Goal: Task Accomplishment & Management: Manage account settings

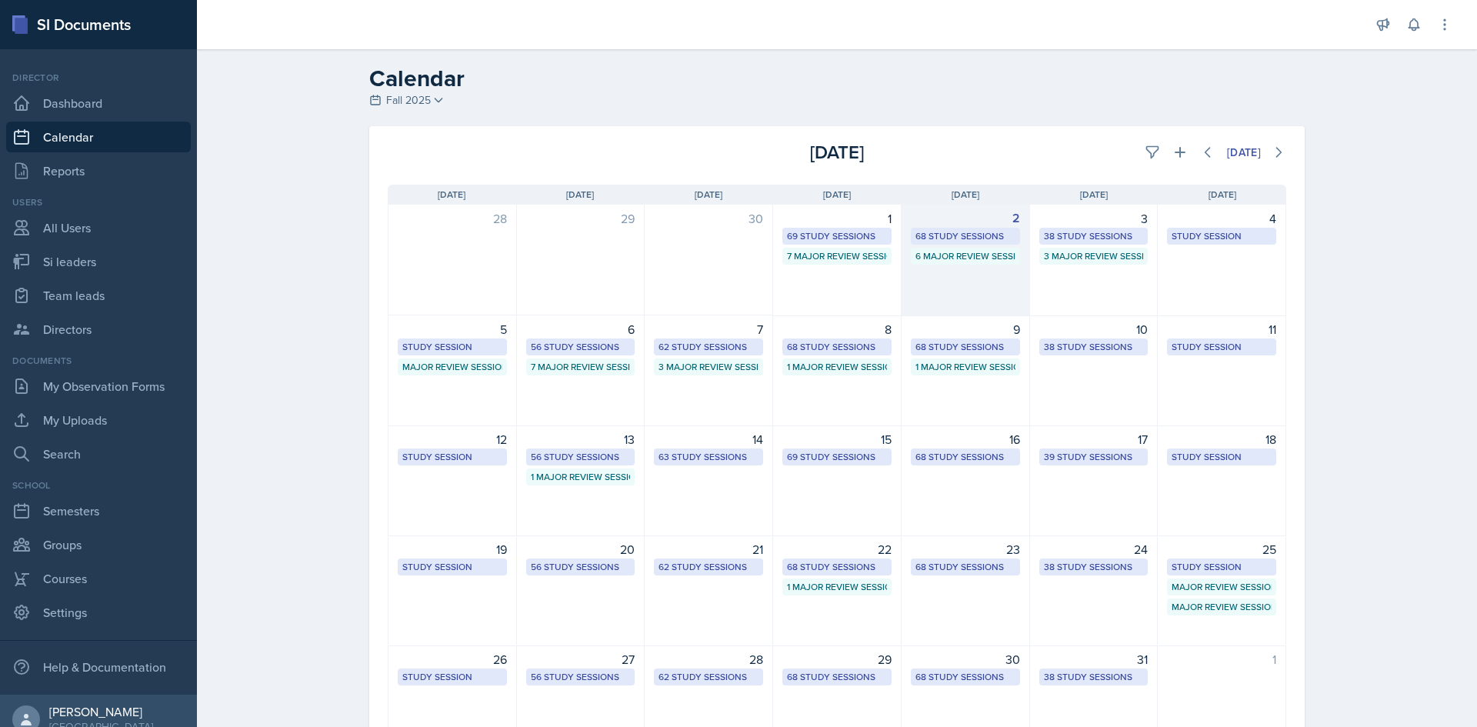
click at [969, 235] on div "68 Study Sessions" at bounding box center [965, 236] width 100 height 14
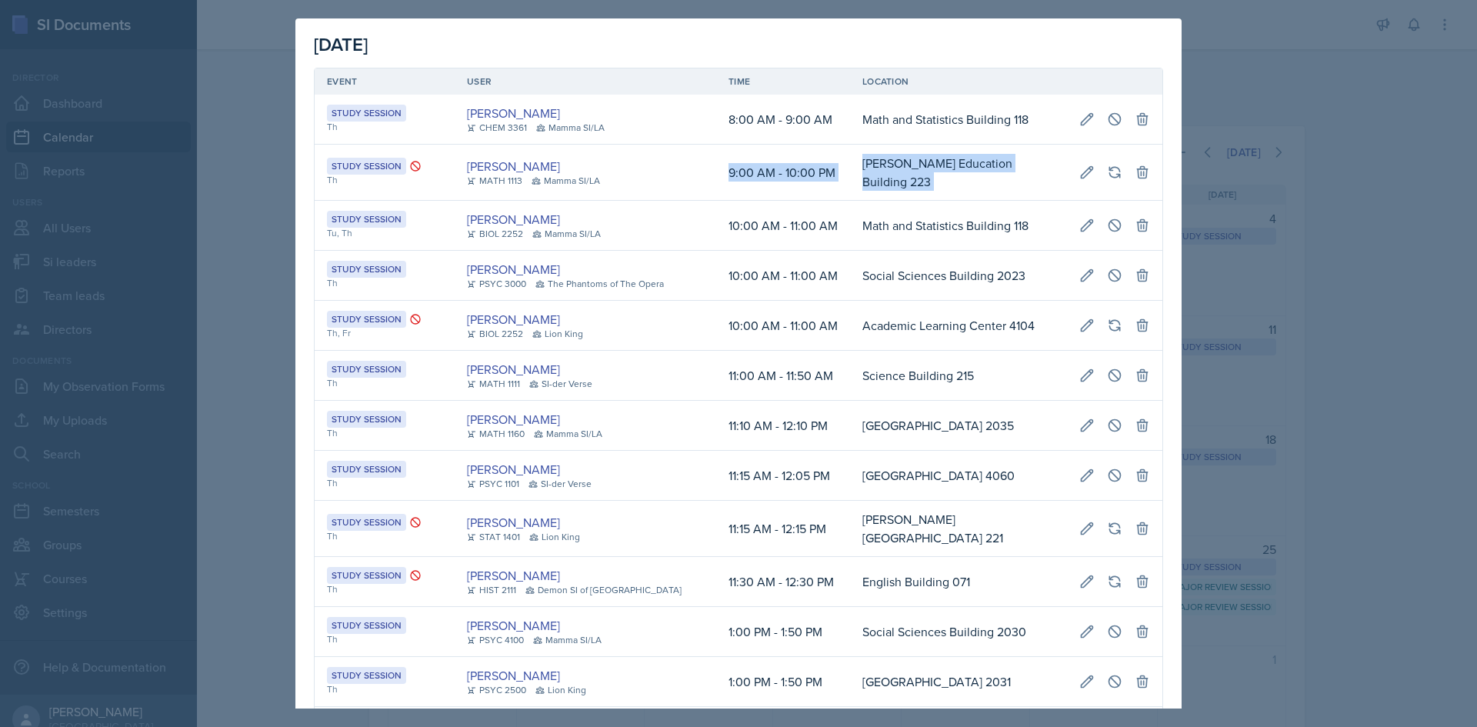
scroll to position [0, 342]
drag, startPoint x: 685, startPoint y: 187, endPoint x: 1151, endPoint y: 173, distance: 466.3
click at [1151, 173] on tr "Study Session Th [PERSON_NAME] MATH 1113 Mamma SI/LA 9:00 AM - 10:00 PM [PERSON…" at bounding box center [739, 173] width 848 height 56
click at [1085, 166] on button at bounding box center [1087, 172] width 28 height 28
select select "9"
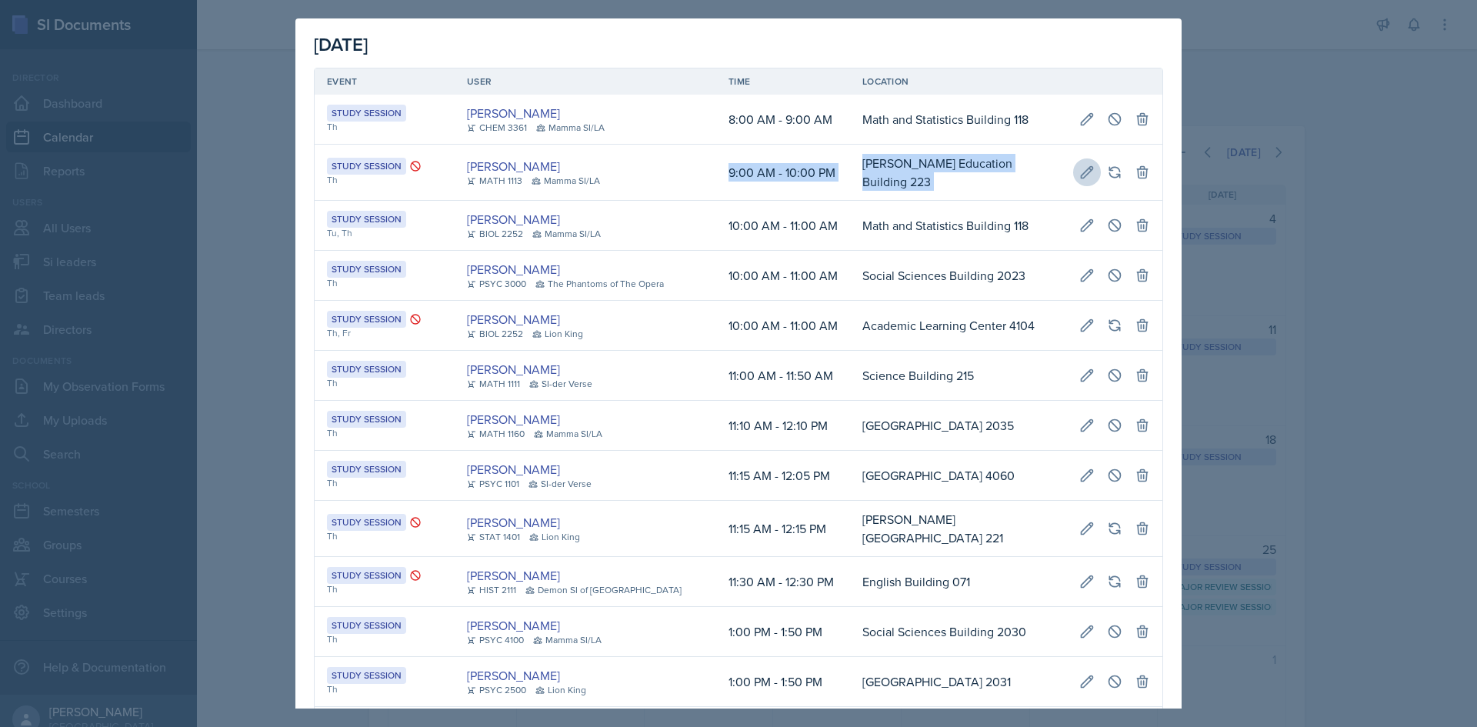
select select "0"
select select "AM"
select select "10"
select select "0"
select select "PM"
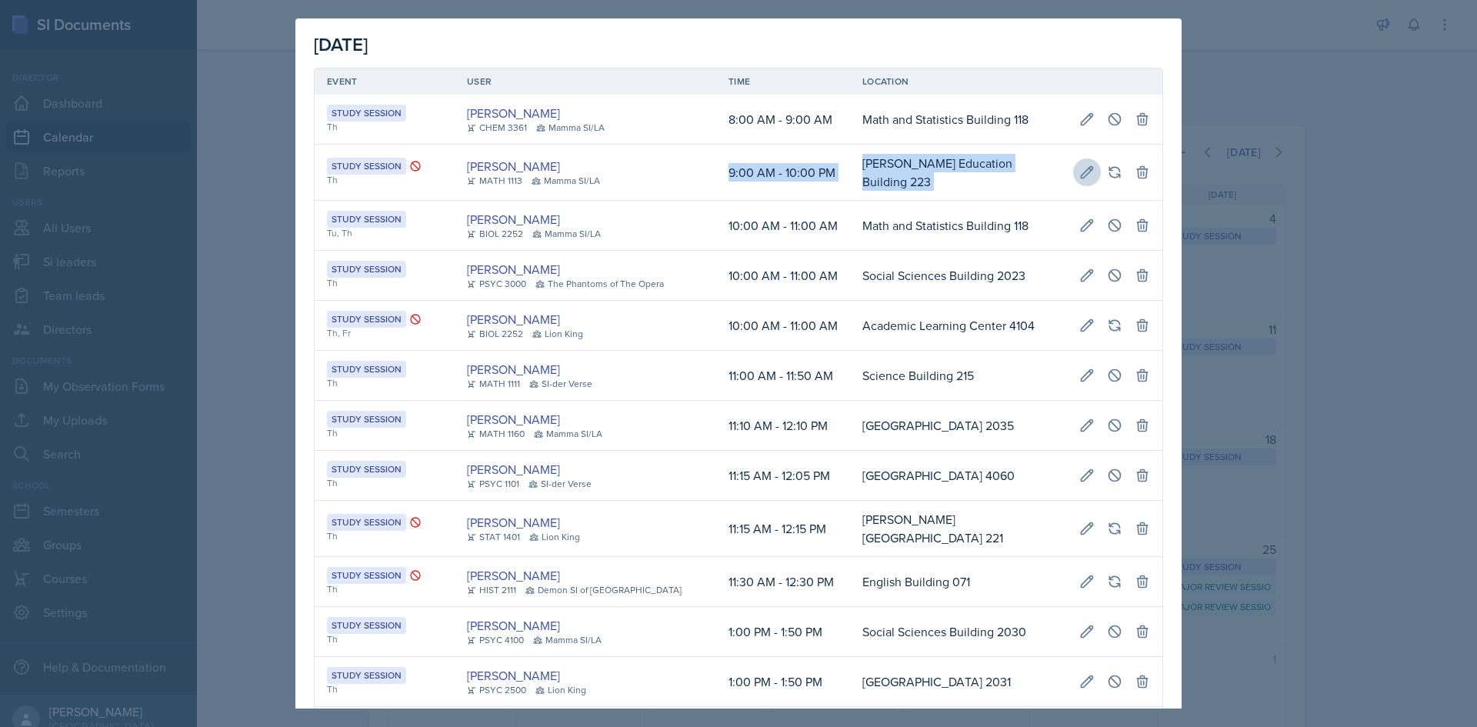
type input "[PERSON_NAME] Education Building 223"
select select "d66089cd-5ee7-4f89-a345-f1bdd1643066"
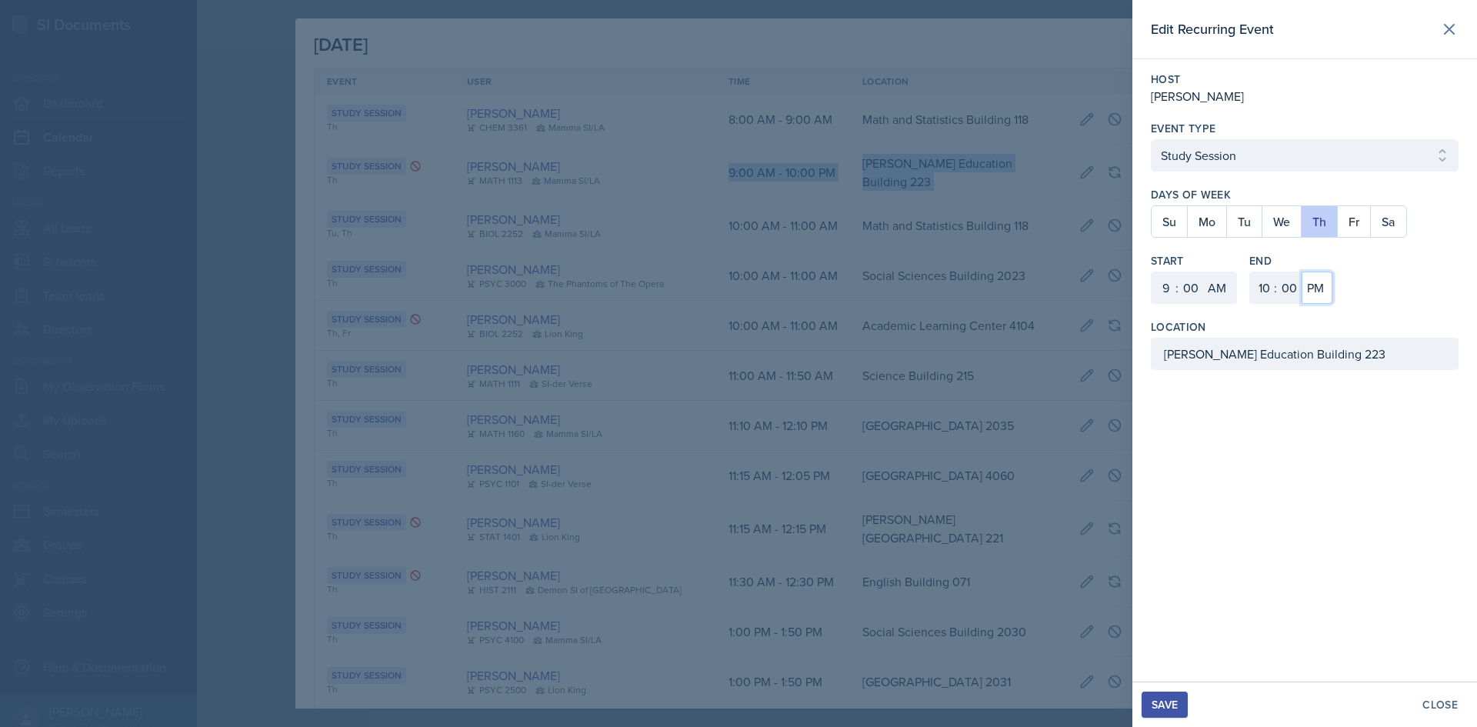
click at [1305, 286] on select "AM PM" at bounding box center [1316, 288] width 31 height 32
select select "AM"
click at [1301, 272] on select "AM PM" at bounding box center [1316, 288] width 31 height 32
click at [1165, 701] on div "Save" at bounding box center [1164, 704] width 26 height 12
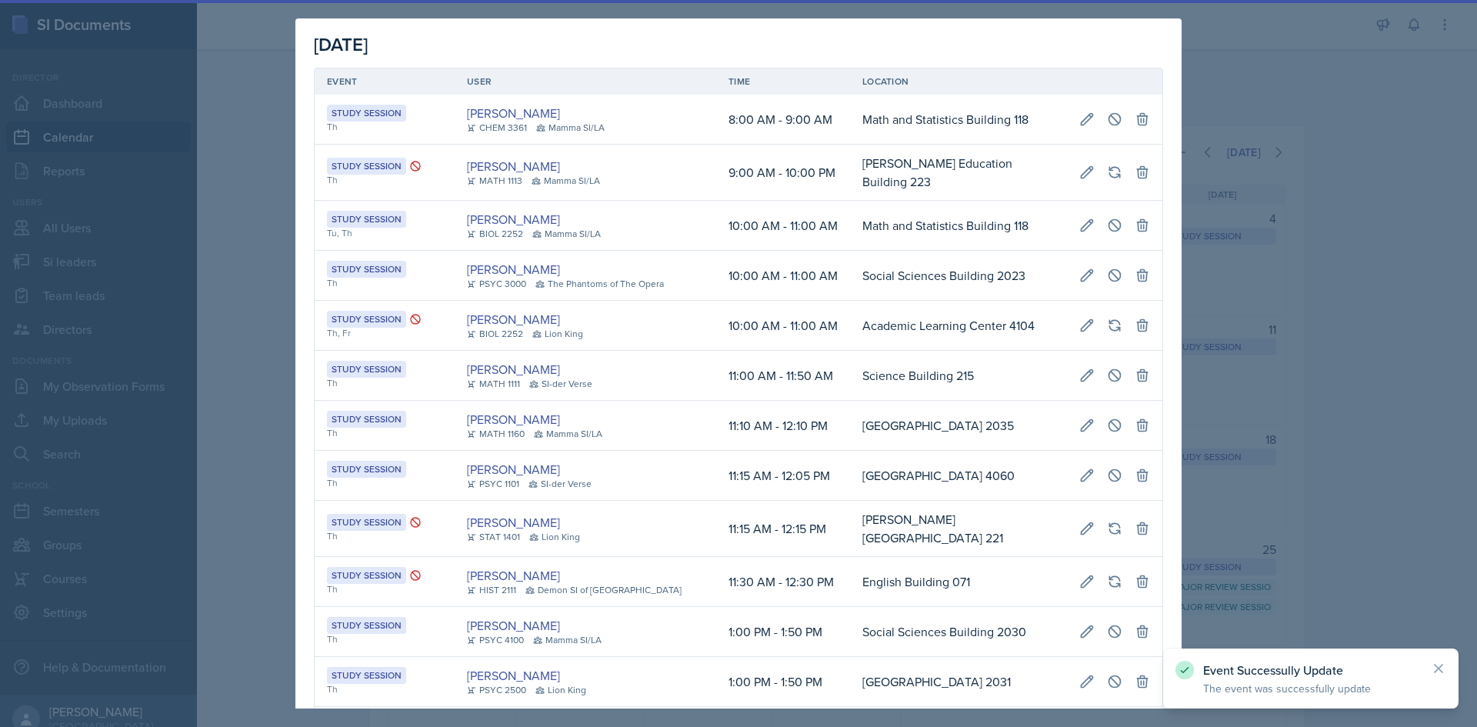
click at [1296, 458] on div at bounding box center [738, 363] width 1477 height 727
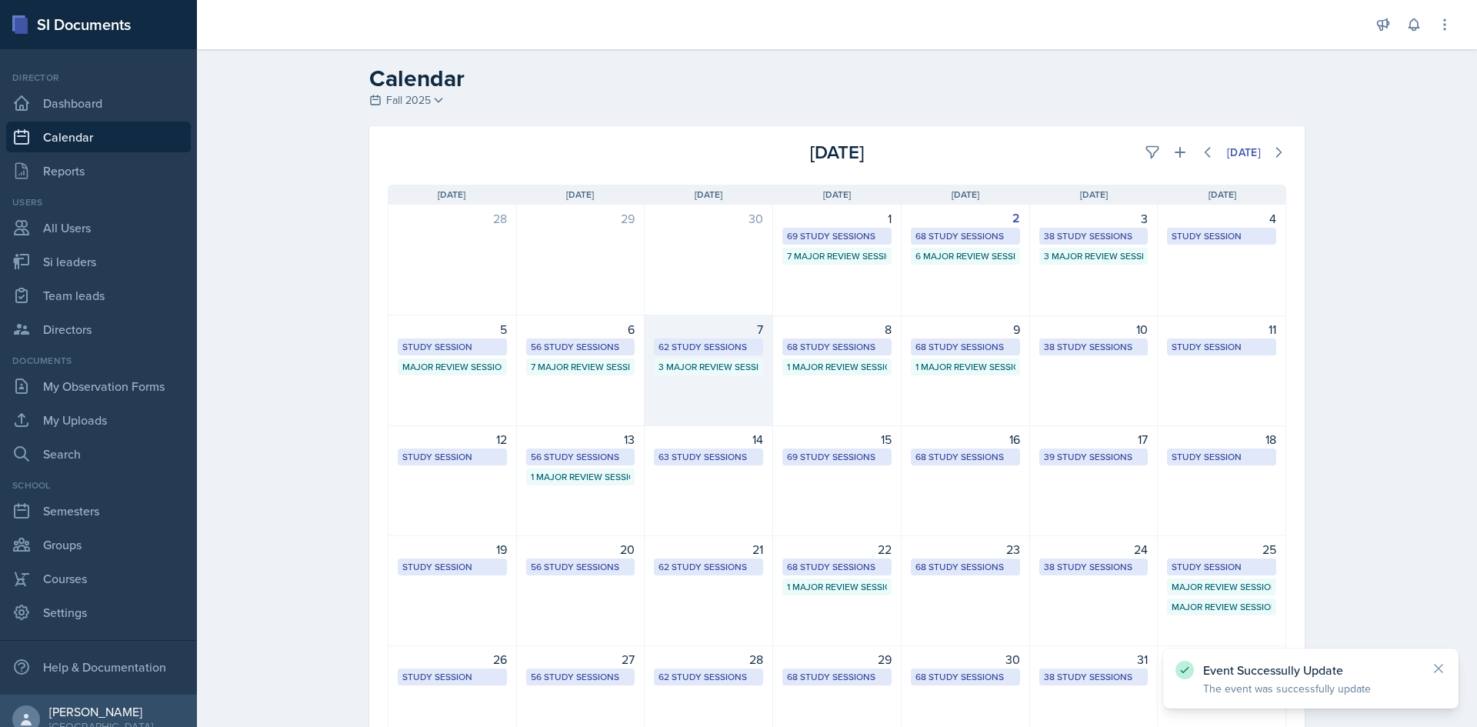
click at [662, 346] on div "62 Study Sessions" at bounding box center [708, 347] width 100 height 14
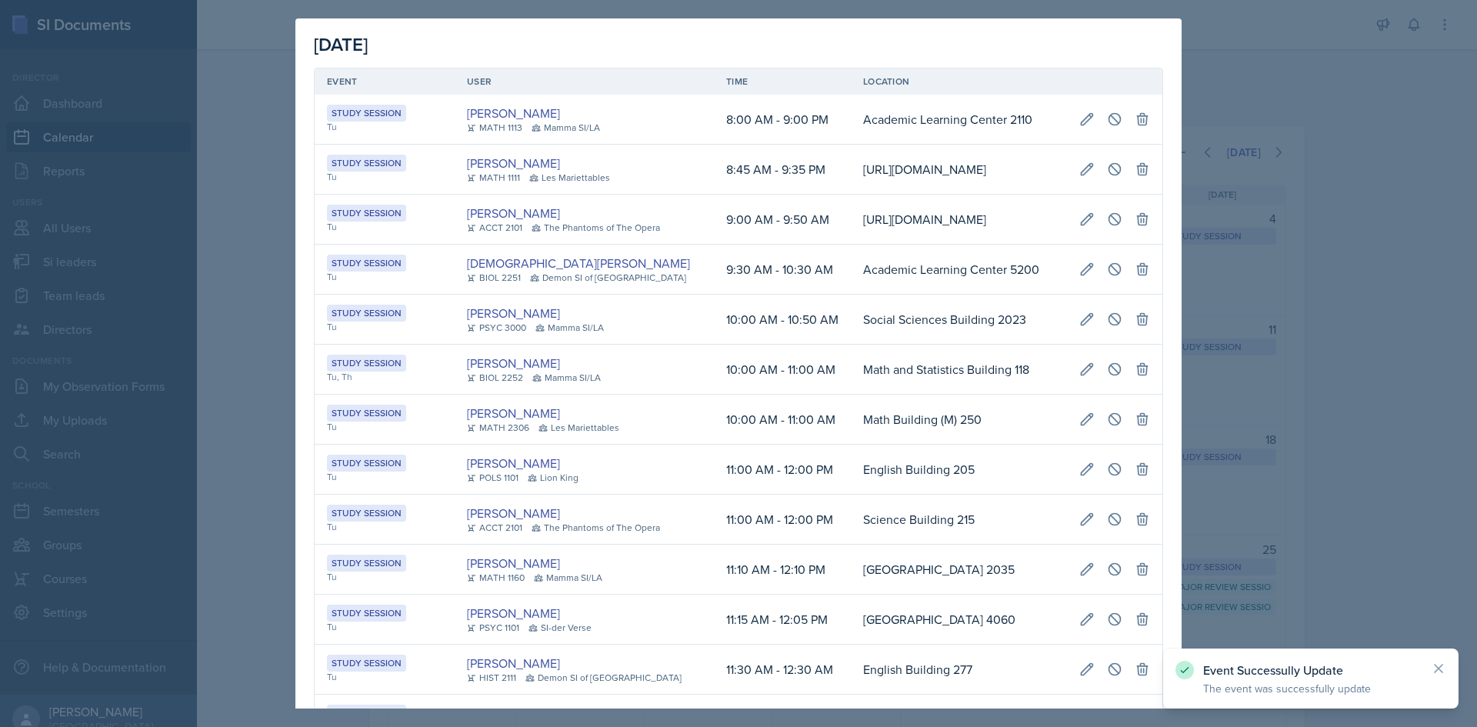
click at [851, 245] on td "[URL][DOMAIN_NAME]" at bounding box center [959, 220] width 216 height 50
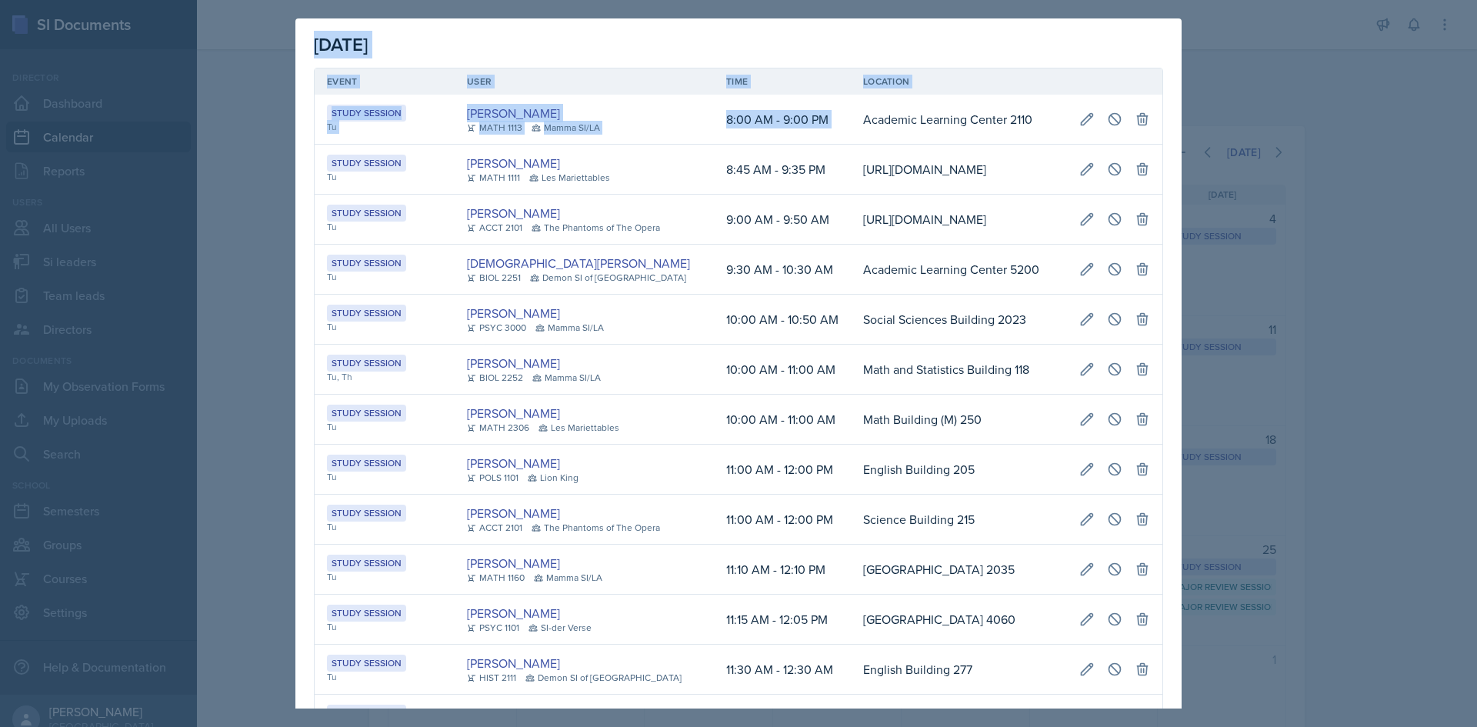
scroll to position [0, 352]
drag, startPoint x: 830, startPoint y: 118, endPoint x: 1203, endPoint y: 120, distance: 373.1
click at [1203, 120] on div "[DATE] Event User Time Location Study Session Tu [PERSON_NAME] MATH 1113 Mamma …" at bounding box center [738, 363] width 1477 height 727
click at [1073, 121] on button at bounding box center [1087, 119] width 28 height 28
select select "8"
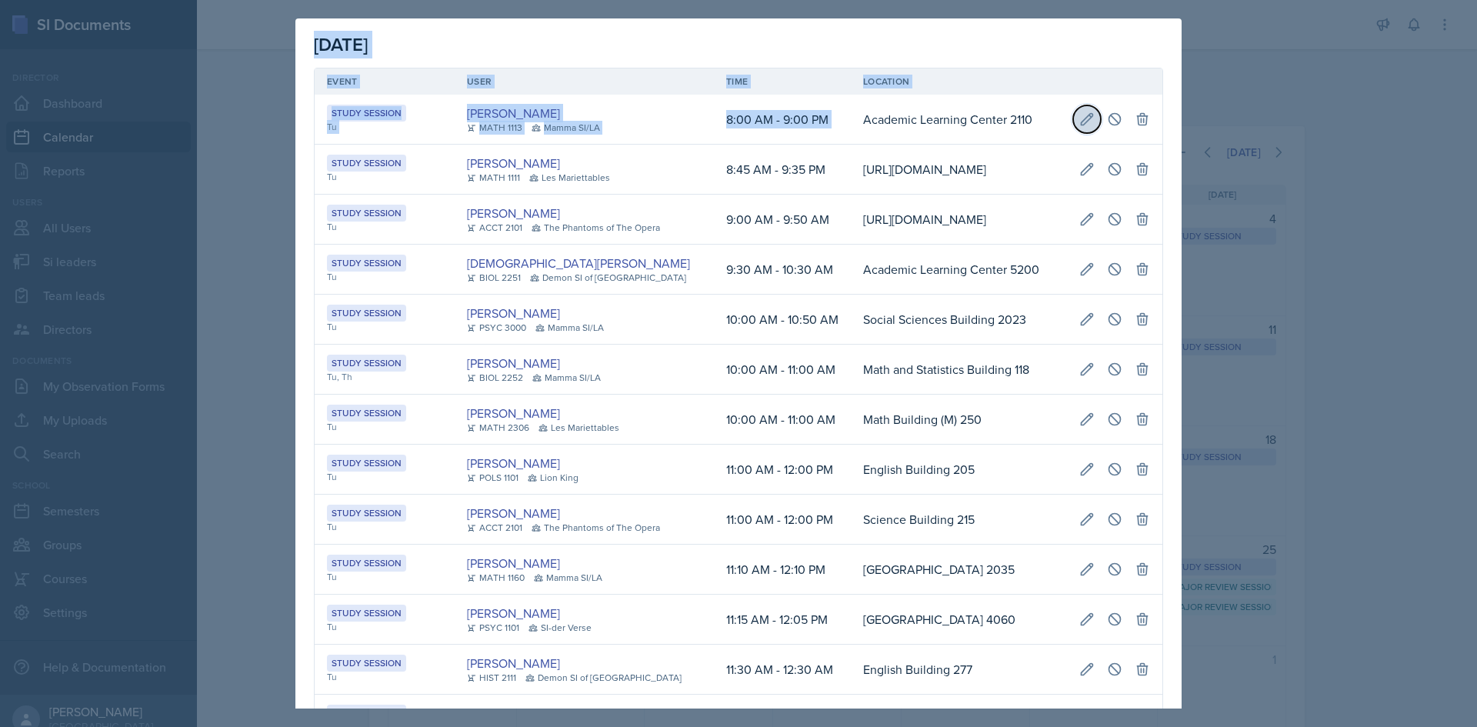
select select "9"
select select "PM"
type input "Academic Learning Center 2110"
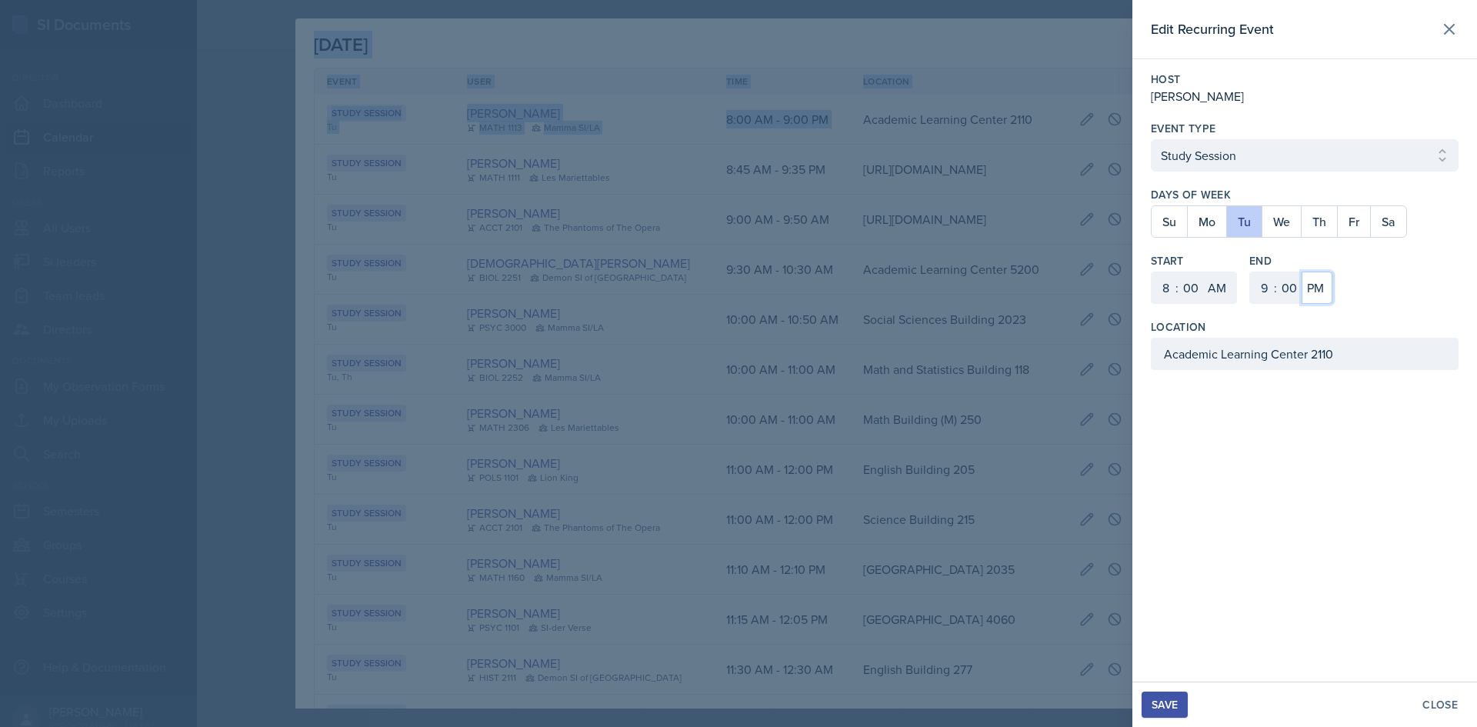
click at [1330, 292] on select "AM PM" at bounding box center [1316, 288] width 31 height 32
click at [1301, 272] on select "AM PM" at bounding box center [1316, 288] width 31 height 32
click at [1123, 475] on div at bounding box center [738, 363] width 1477 height 727
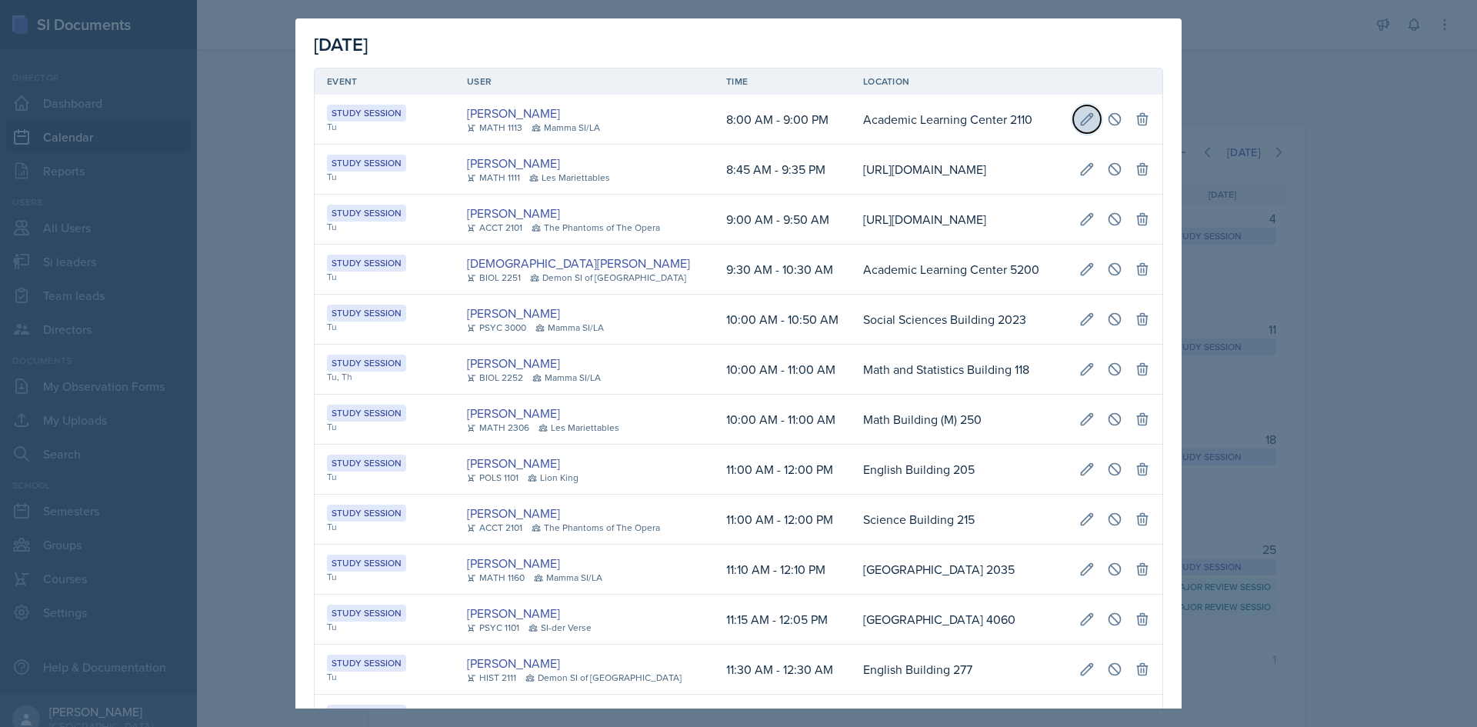
click at [1088, 118] on button at bounding box center [1087, 119] width 28 height 28
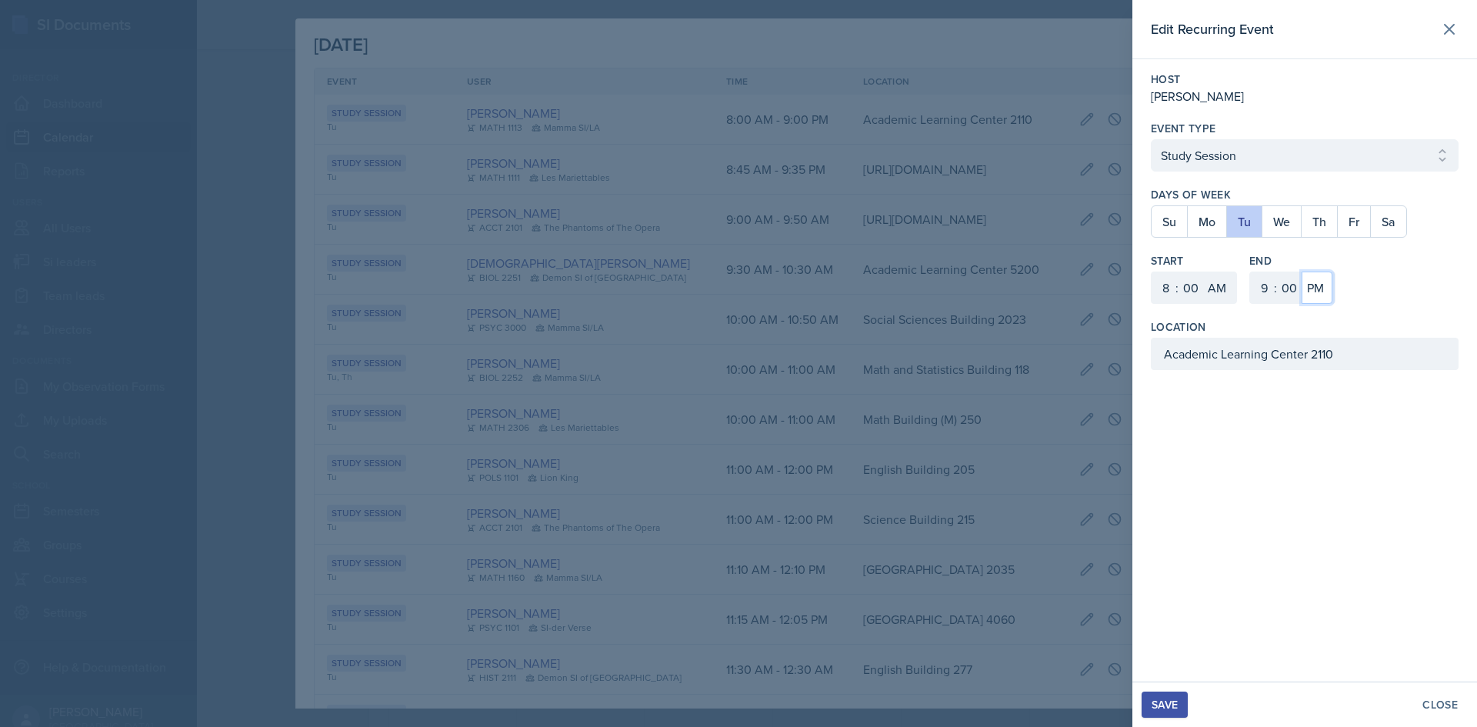
click at [1322, 289] on select "AM PM" at bounding box center [1316, 288] width 31 height 32
select select "AM"
click at [1301, 272] on select "AM PM" at bounding box center [1316, 288] width 31 height 32
click at [1178, 700] on div "Save" at bounding box center [1164, 704] width 26 height 12
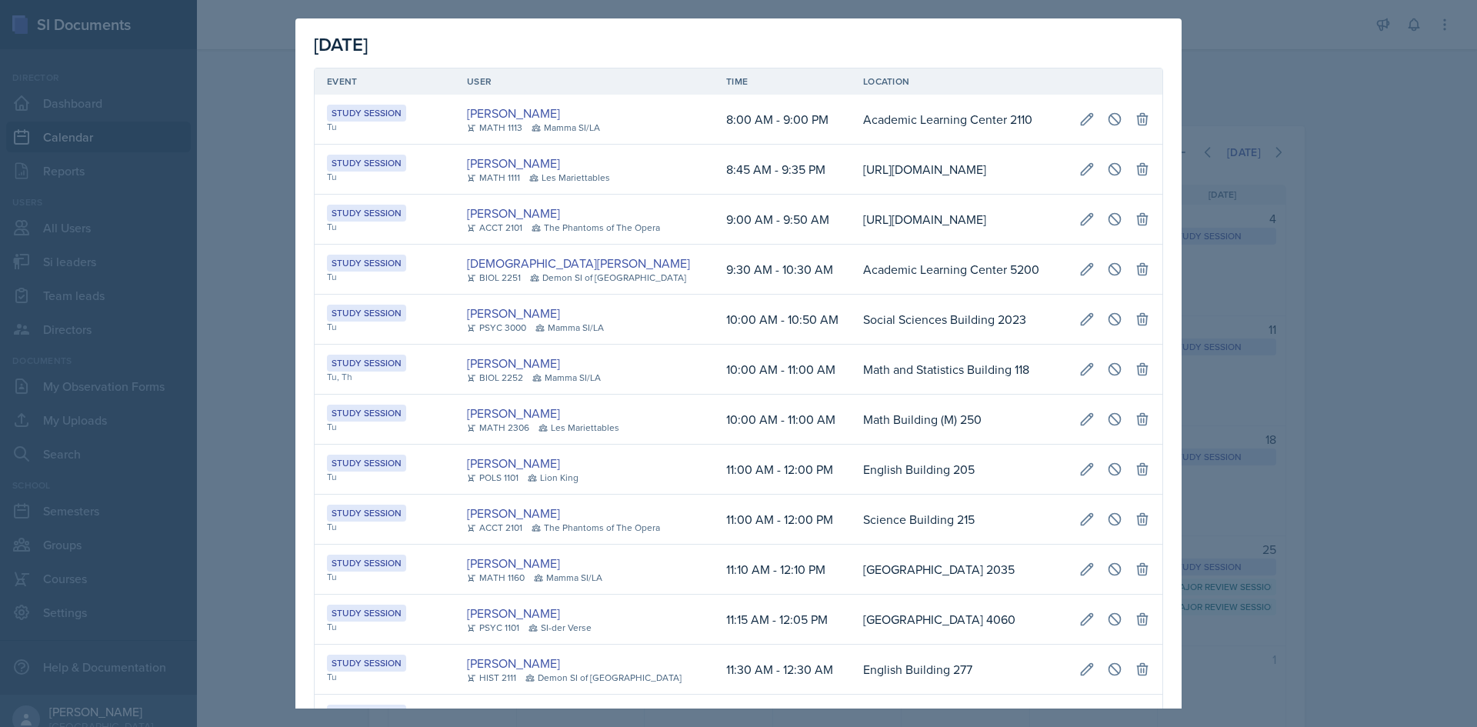
click at [1214, 493] on div at bounding box center [738, 363] width 1477 height 727
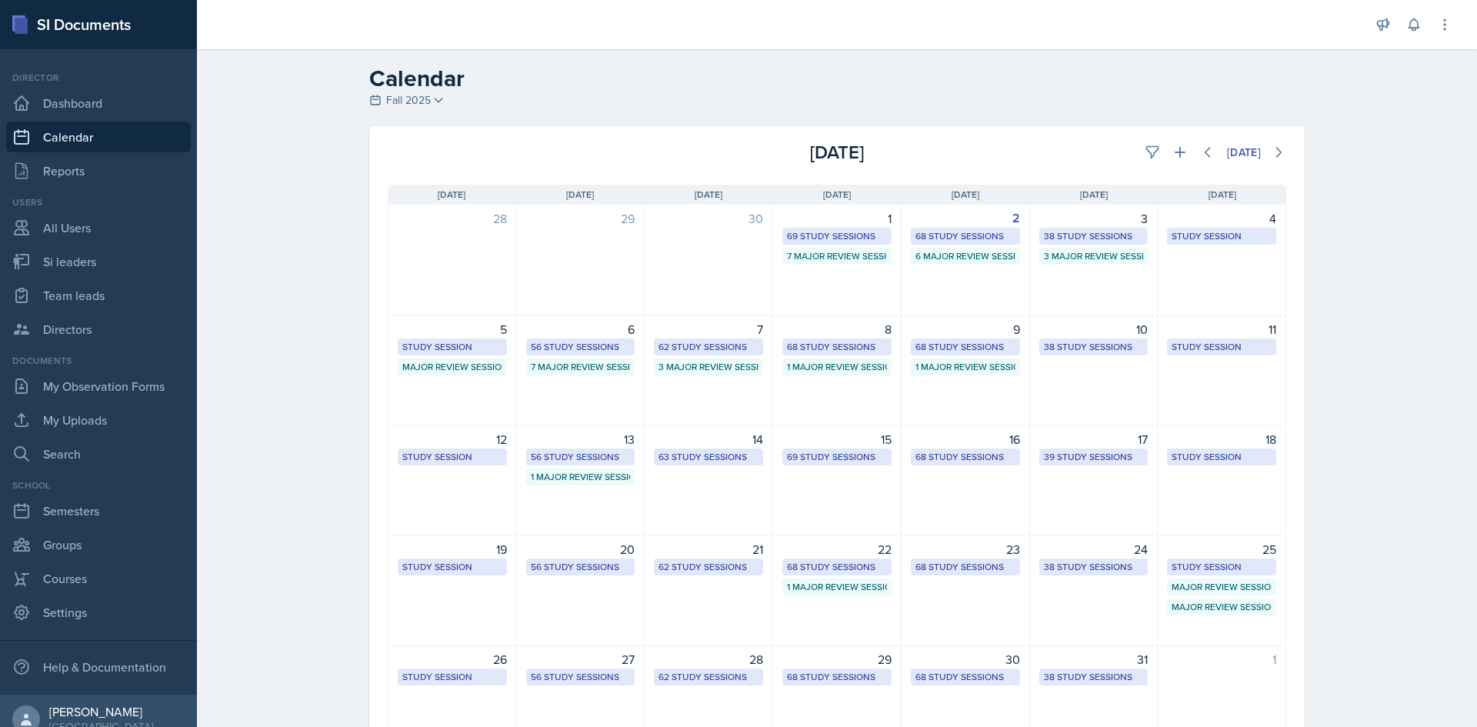
click at [1214, 493] on div "18 Study Session [URL][DOMAIN_NAME] 2:00 PM - 3:00 PM" at bounding box center [1222, 480] width 128 height 111
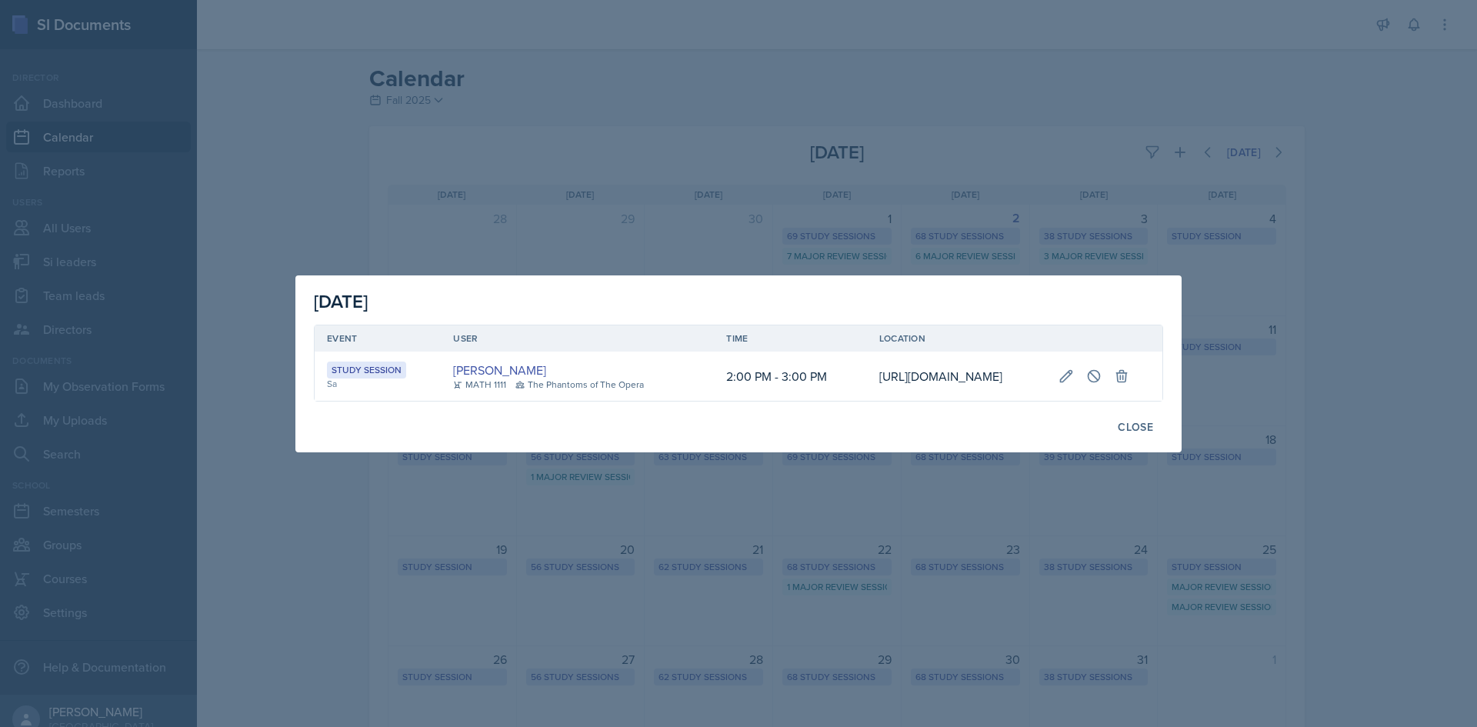
click at [1214, 493] on div at bounding box center [738, 363] width 1477 height 727
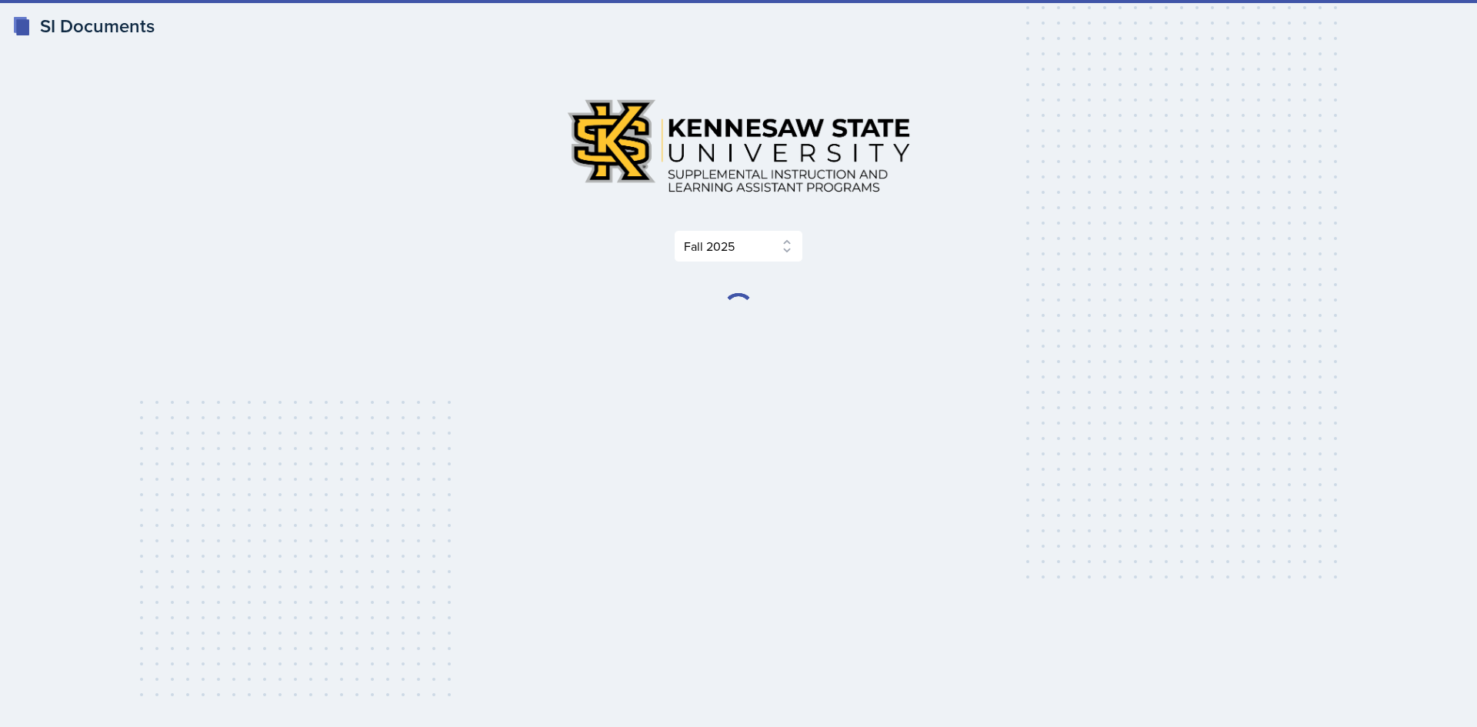
select select "2bed604d-1099-4043-b1bc-2365e8740244"
